Goal: Transaction & Acquisition: Purchase product/service

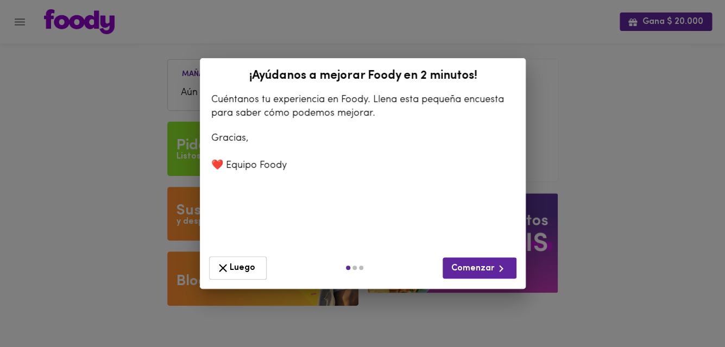
click at [242, 271] on span "Luego" at bounding box center [237, 268] width 43 height 14
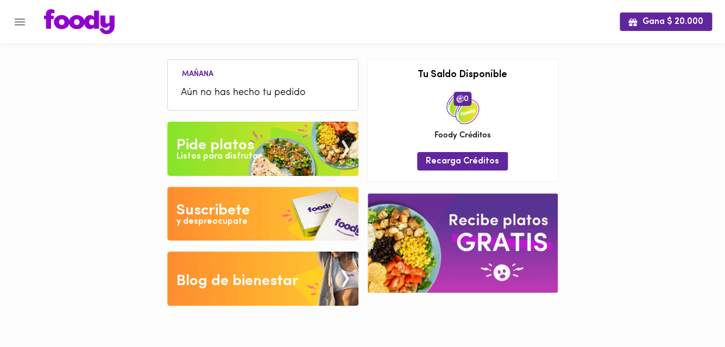
click at [278, 151] on img at bounding box center [262, 149] width 191 height 54
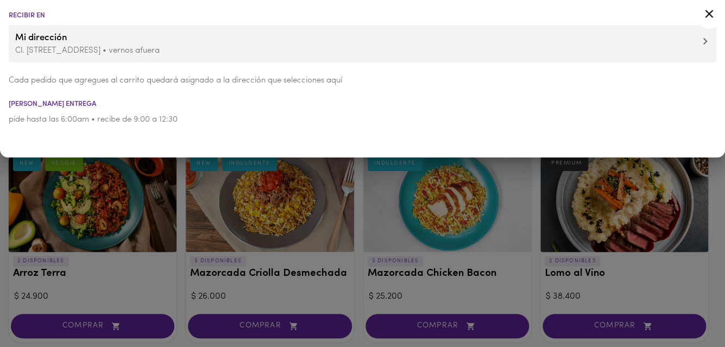
click at [705, 43] on icon at bounding box center [706, 41] width 4 height 7
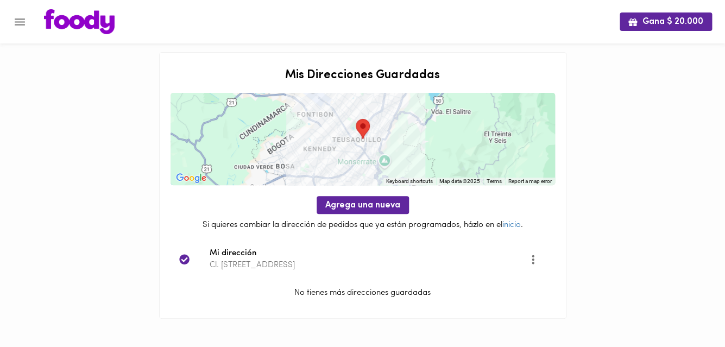
click at [530, 266] on icon "Opciones" at bounding box center [534, 260] width 14 height 14
click at [534, 258] on li "Editar" at bounding box center [539, 260] width 39 height 18
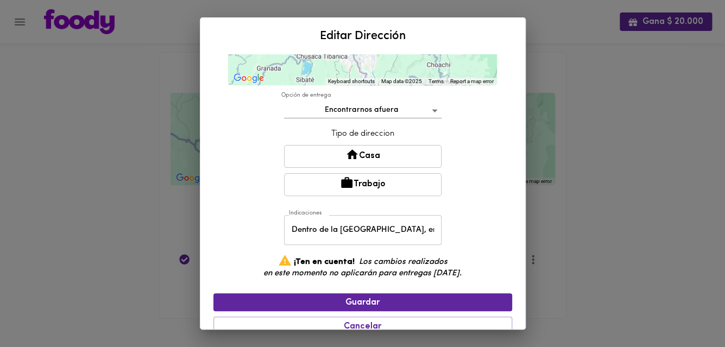
scroll to position [222, 0]
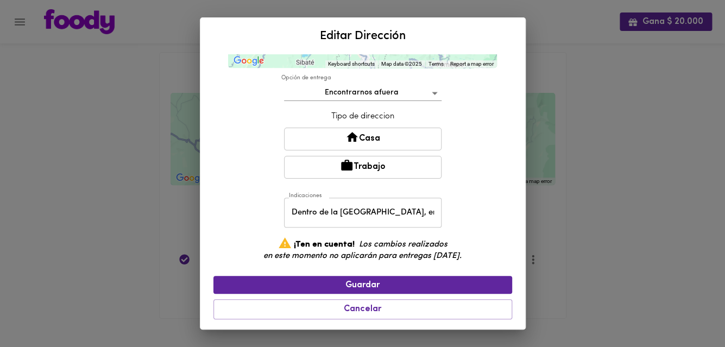
click at [417, 218] on input "Dentro de la [GEOGRAPHIC_DATA], en el Instituto de Ciencias Naturales (Ed. 425)…" at bounding box center [363, 213] width 158 height 30
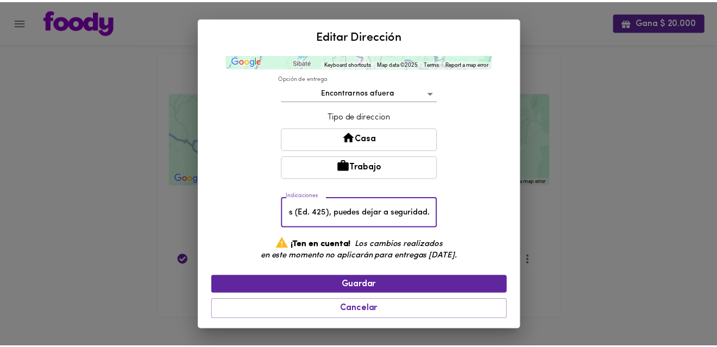
scroll to position [0, 252]
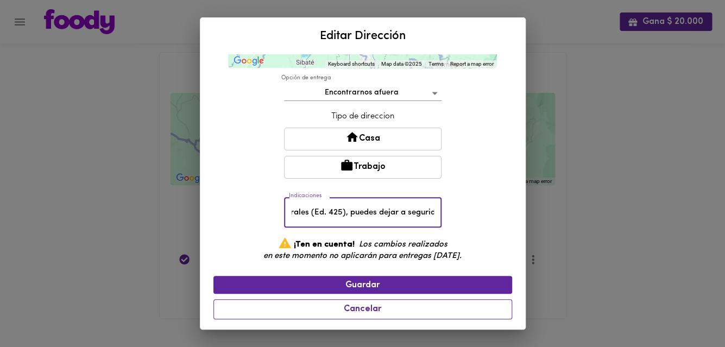
click at [421, 303] on button "Cancelar" at bounding box center [363, 309] width 299 height 20
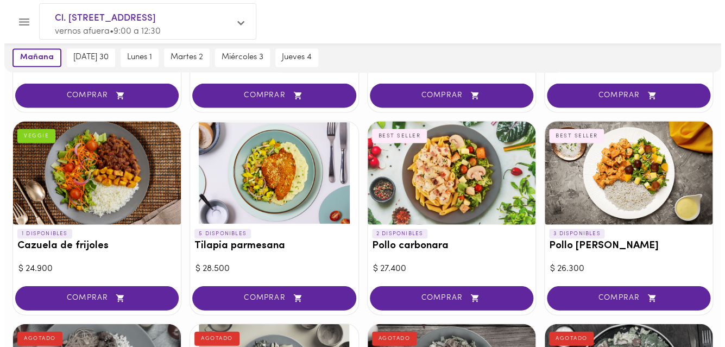
scroll to position [655, 0]
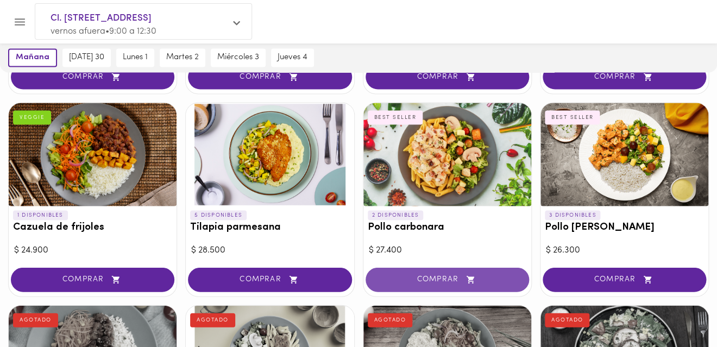
click at [429, 275] on span "COMPRAR" at bounding box center [447, 279] width 136 height 9
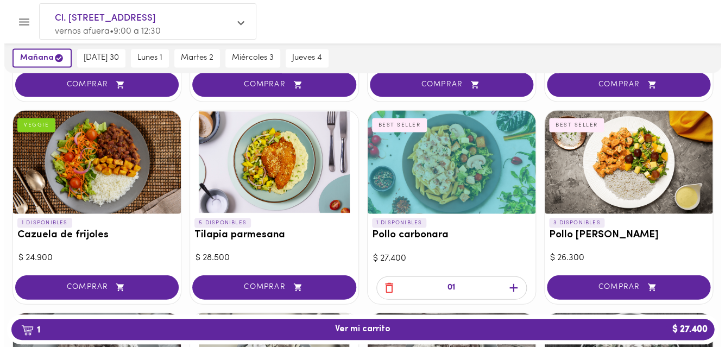
scroll to position [675, 0]
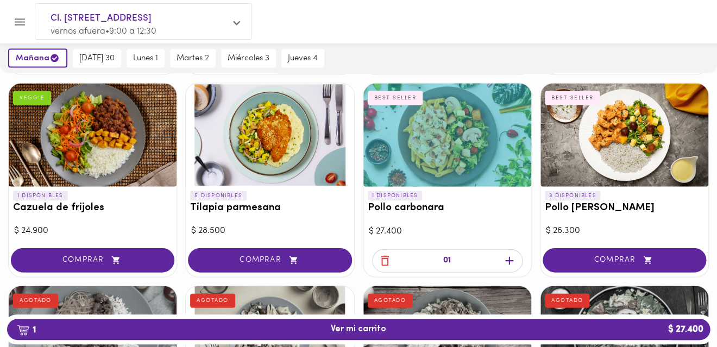
click at [508, 257] on icon "button" at bounding box center [510, 261] width 14 height 14
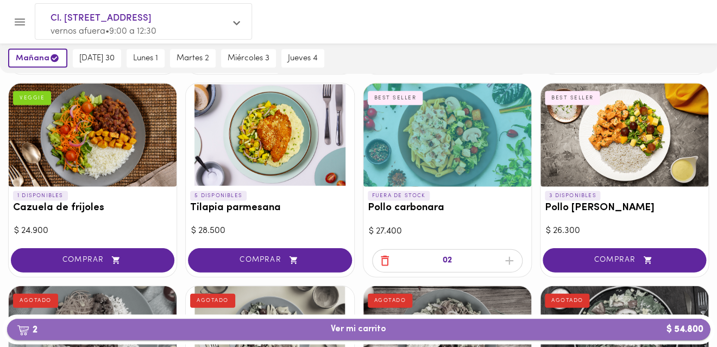
click at [411, 332] on span "2 Ver mi carrito $ 54.800" at bounding box center [359, 329] width 686 height 10
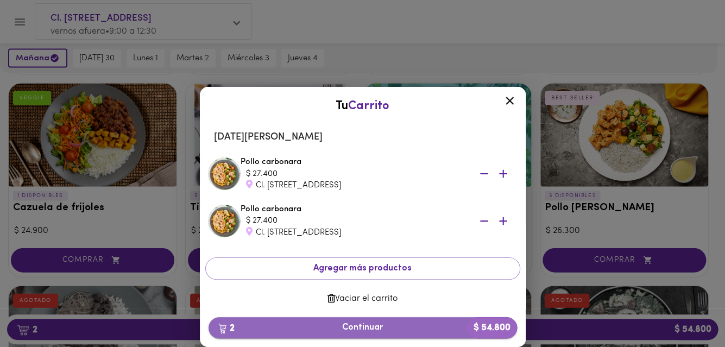
click at [381, 324] on span "2 Continuar $ 54.800" at bounding box center [362, 328] width 291 height 10
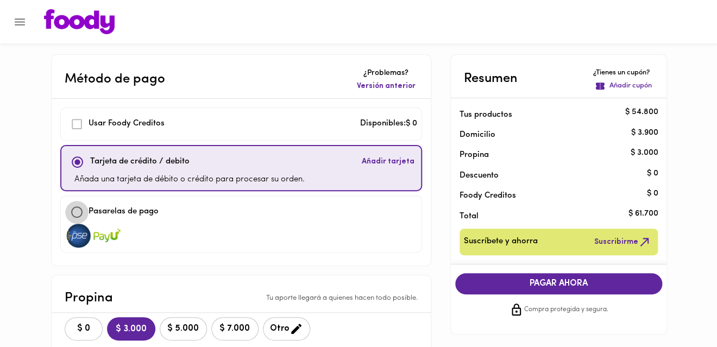
click at [78, 211] on input "checkbox" at bounding box center [76, 212] width 23 height 23
checkbox input "true"
checkbox input "false"
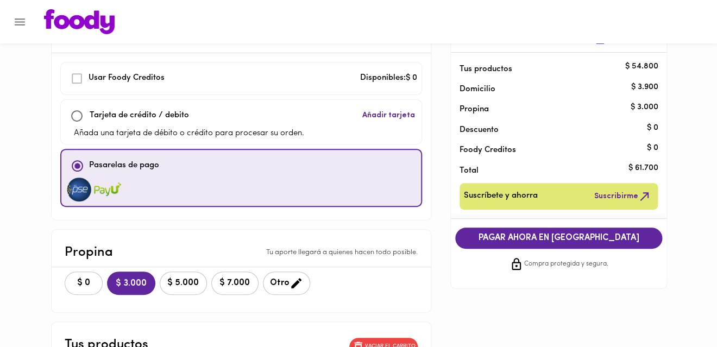
scroll to position [47, 0]
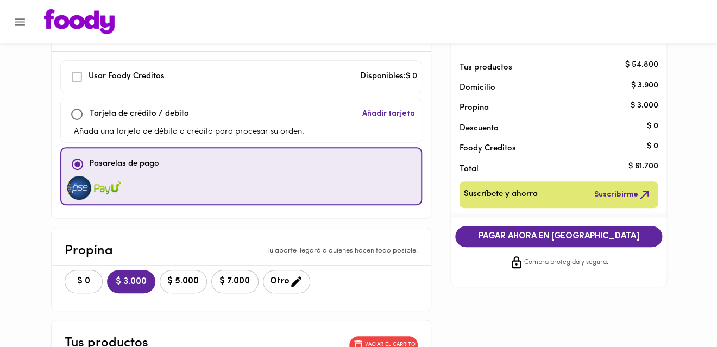
click at [280, 283] on span "Otro" at bounding box center [286, 282] width 33 height 14
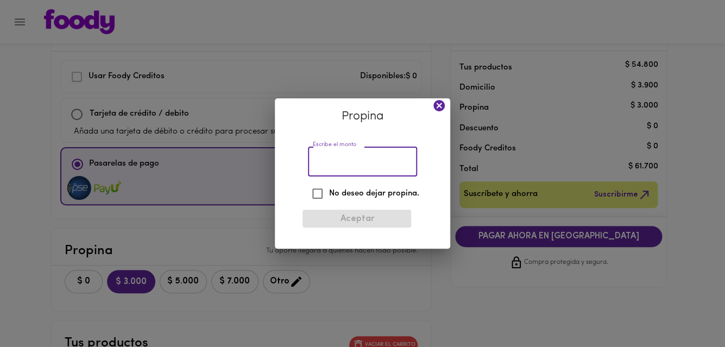
click at [354, 166] on input "Escribe el monto" at bounding box center [362, 162] width 109 height 30
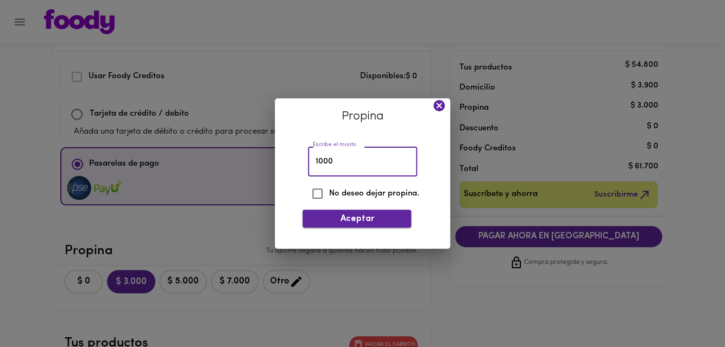
type input "1000"
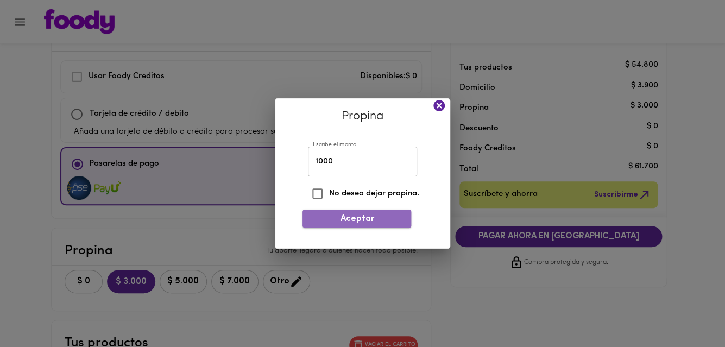
click at [380, 217] on span "Aceptar" at bounding box center [356, 219] width 91 height 10
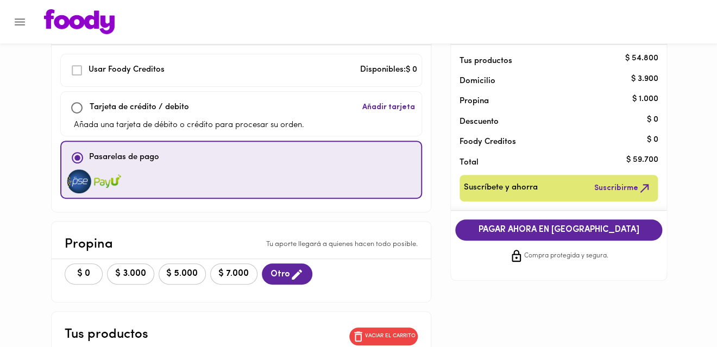
scroll to position [55, 0]
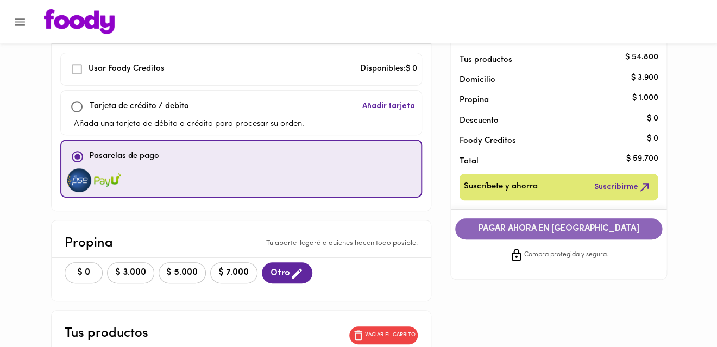
click at [489, 236] on button "PAGAR AHORA EN [GEOGRAPHIC_DATA]" at bounding box center [559, 228] width 208 height 21
